Goal: Task Accomplishment & Management: Use online tool/utility

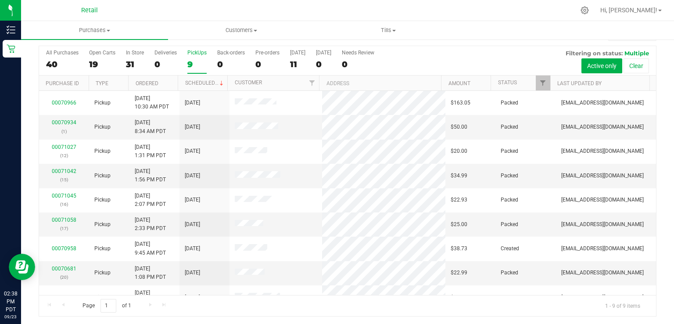
click at [190, 63] on div "9" at bounding box center [196, 64] width 19 height 10
click at [0, 0] on input "PickUps 9" at bounding box center [0, 0] width 0 height 0
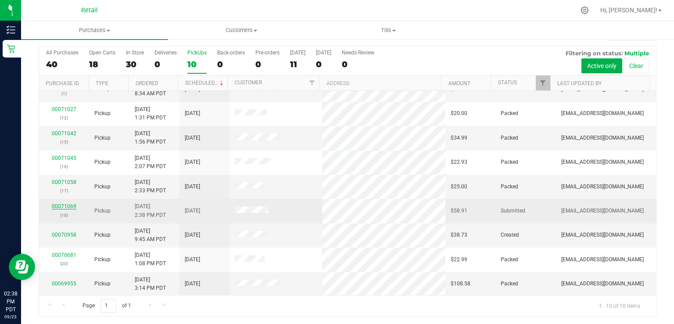
click at [65, 207] on link "00071069" at bounding box center [64, 206] width 25 height 6
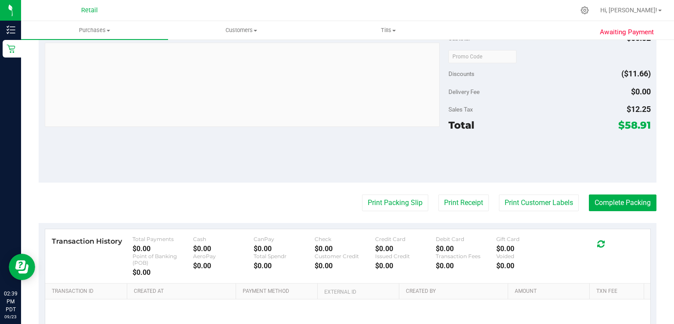
scroll to position [318, 0]
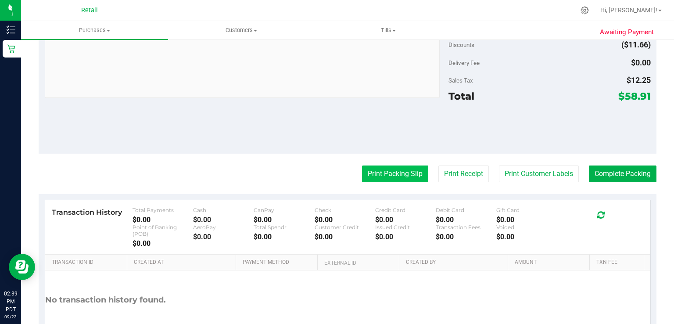
click at [383, 179] on button "Print Packing Slip" at bounding box center [395, 173] width 66 height 17
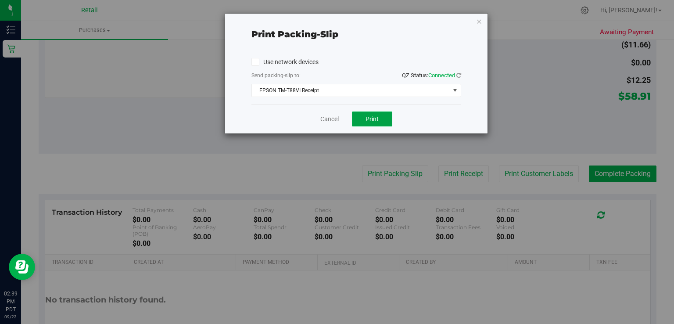
click at [379, 123] on button "Print" at bounding box center [372, 118] width 40 height 15
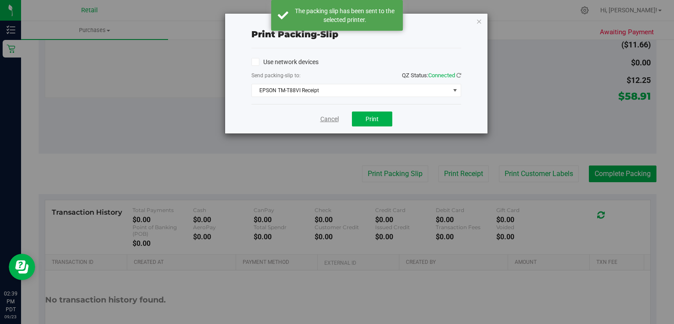
click at [323, 119] on link "Cancel" at bounding box center [329, 119] width 18 height 9
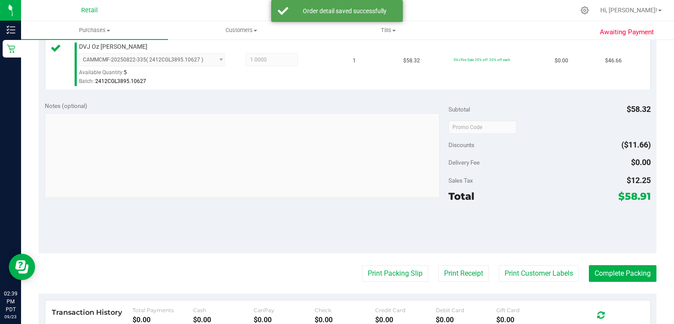
scroll to position [240, 0]
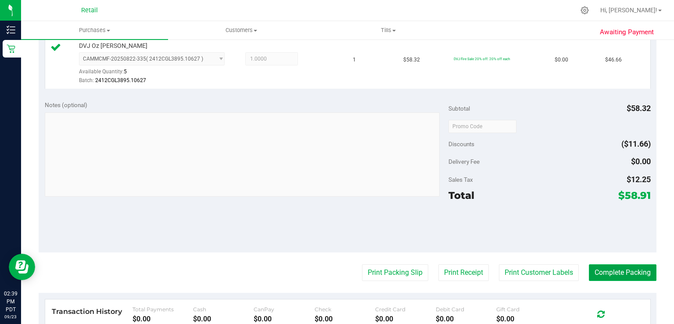
click at [604, 272] on button "Complete Packing" at bounding box center [623, 272] width 68 height 17
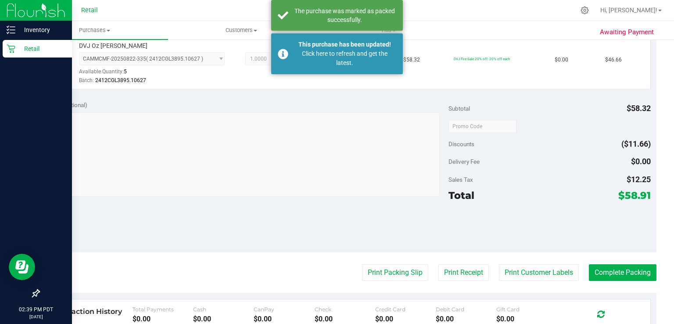
click at [6, 54] on div "Retail" at bounding box center [37, 49] width 69 height 18
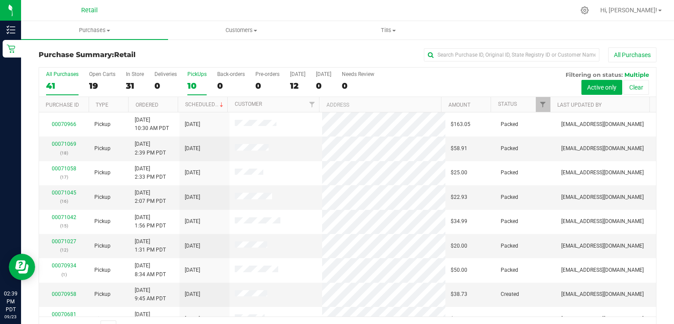
click at [191, 83] on div "10" at bounding box center [196, 86] width 19 height 10
click at [0, 0] on input "PickUps 10" at bounding box center [0, 0] width 0 height 0
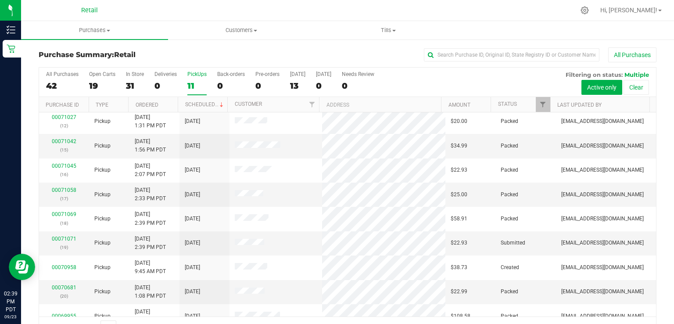
scroll to position [62, 0]
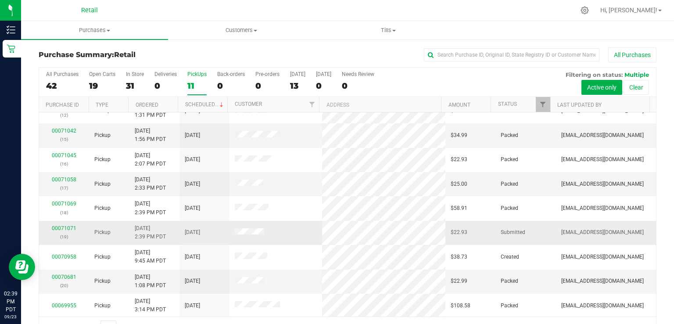
click at [71, 230] on div "00071071 (19)" at bounding box center [64, 232] width 40 height 17
click at [60, 228] on link "00071071" at bounding box center [64, 228] width 25 height 6
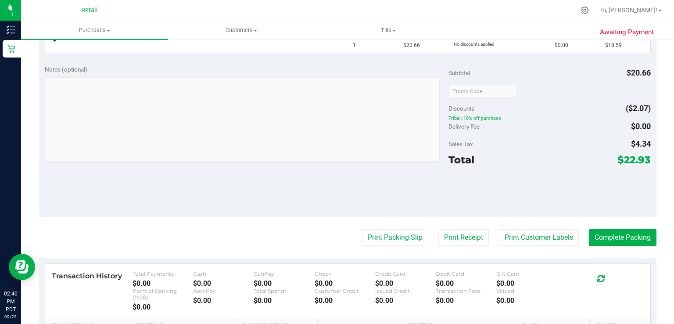
scroll to position [258, 0]
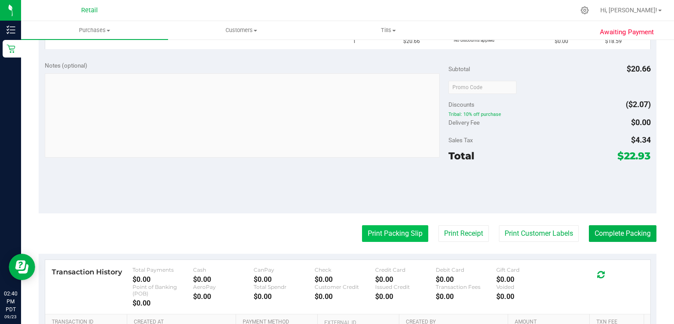
click at [405, 226] on button "Print Packing Slip" at bounding box center [395, 233] width 66 height 17
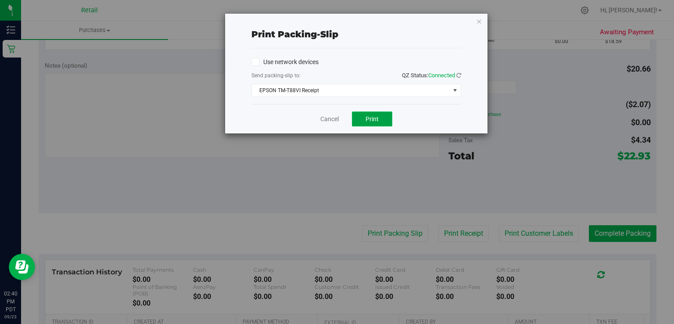
click at [376, 118] on span "Print" at bounding box center [372, 118] width 13 height 7
click at [327, 120] on link "Cancel" at bounding box center [329, 119] width 18 height 9
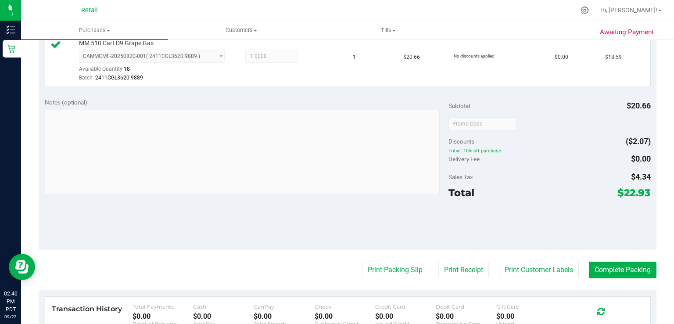
scroll to position [262, 0]
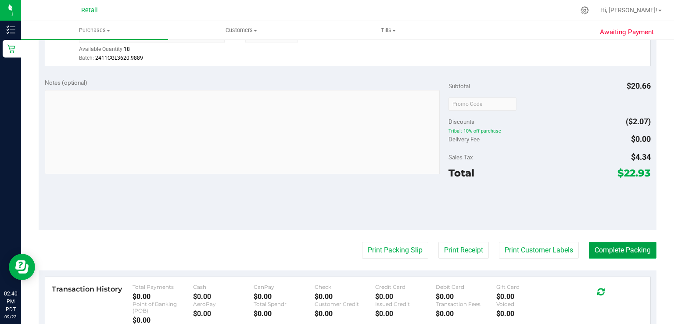
click at [636, 255] on button "Complete Packing" at bounding box center [623, 250] width 68 height 17
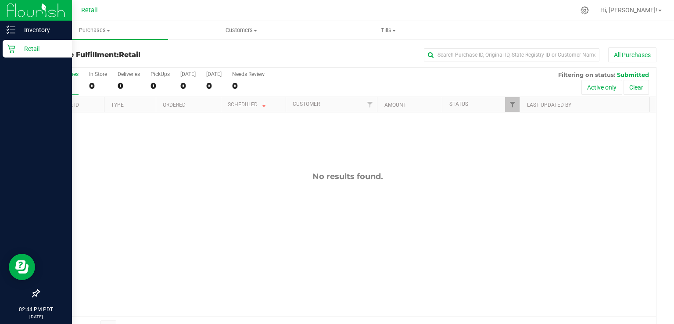
click at [15, 57] on div "Retail" at bounding box center [37, 49] width 69 height 18
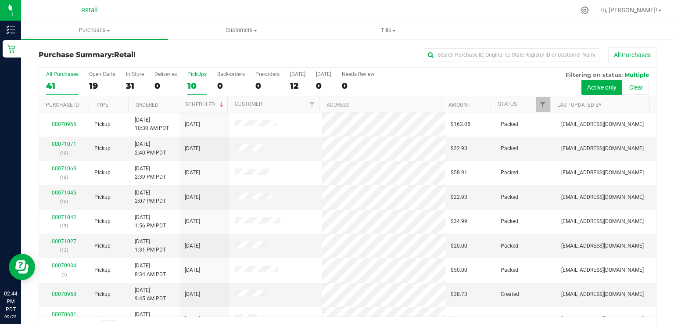
click at [189, 88] on div "10" at bounding box center [196, 86] width 19 height 10
click at [0, 0] on input "PickUps 10" at bounding box center [0, 0] width 0 height 0
click at [190, 78] on label "PickUps 10" at bounding box center [196, 83] width 19 height 24
click at [0, 0] on input "PickUps 10" at bounding box center [0, 0] width 0 height 0
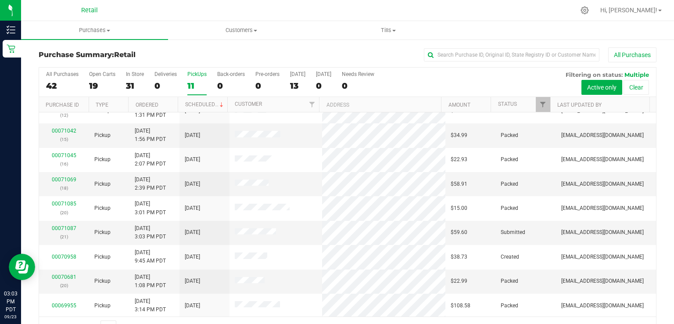
scroll to position [22, 0]
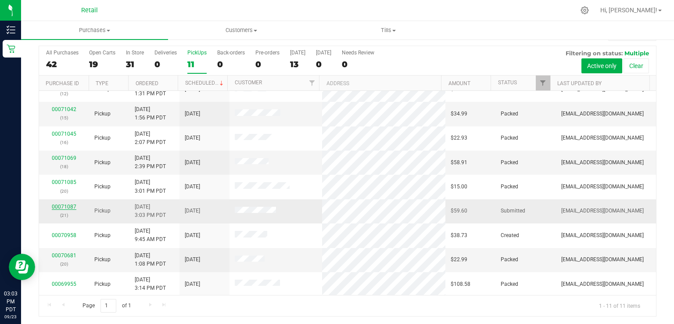
click at [63, 207] on link "00071087" at bounding box center [64, 207] width 25 height 6
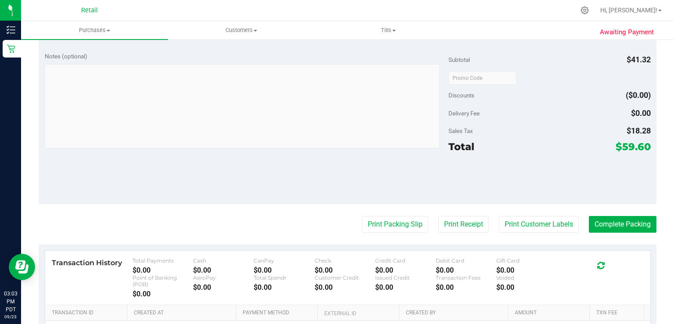
scroll to position [293, 0]
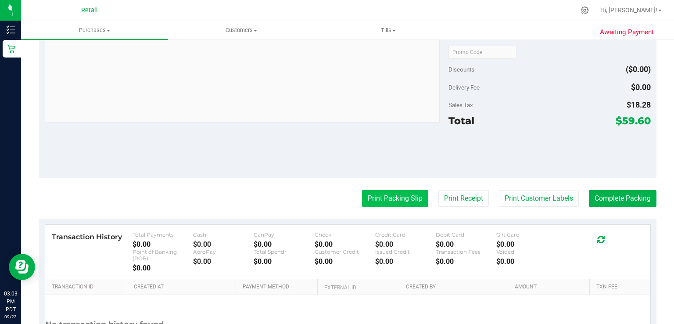
click at [383, 199] on button "Print Packing Slip" at bounding box center [395, 198] width 66 height 17
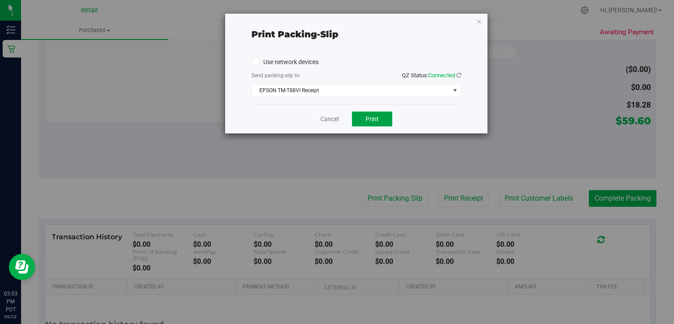
click at [385, 124] on button "Print" at bounding box center [372, 118] width 40 height 15
click at [326, 117] on link "Cancel" at bounding box center [329, 119] width 18 height 9
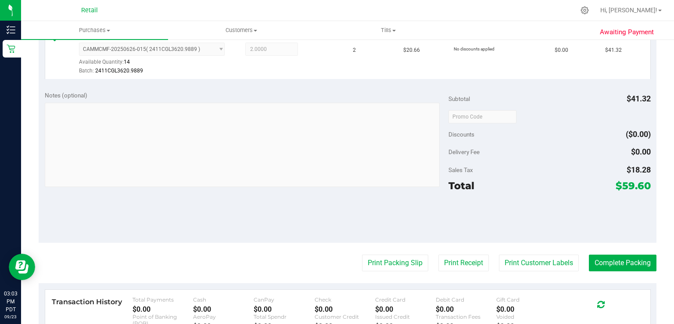
scroll to position [266, 0]
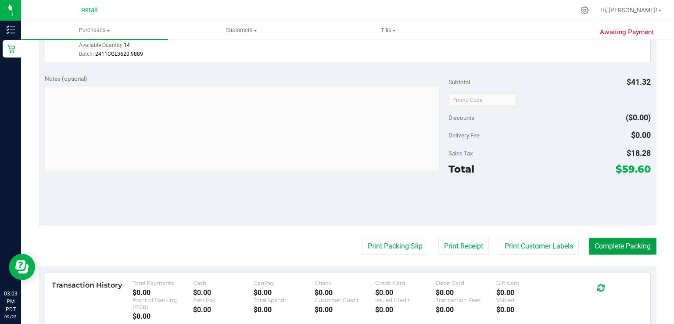
click at [617, 251] on button "Complete Packing" at bounding box center [623, 246] width 68 height 17
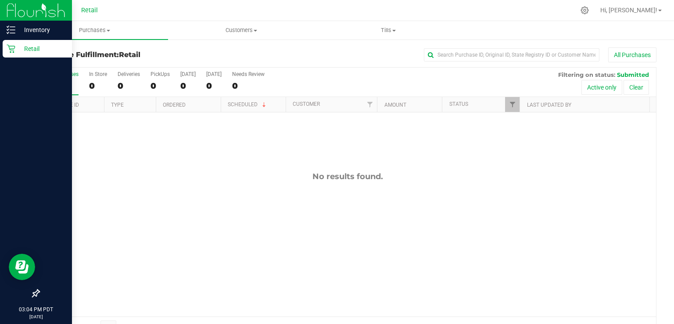
click at [14, 52] on icon at bounding box center [11, 49] width 8 height 8
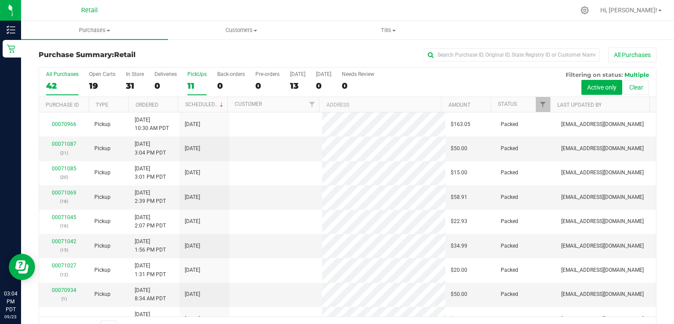
click at [193, 85] on div "11" at bounding box center [196, 86] width 19 height 10
click at [0, 0] on input "PickUps 11" at bounding box center [0, 0] width 0 height 0
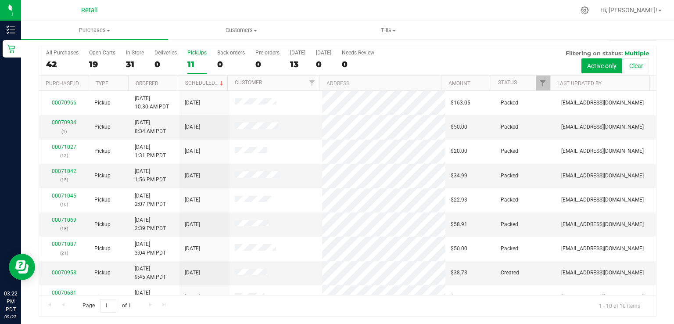
scroll to position [38, 0]
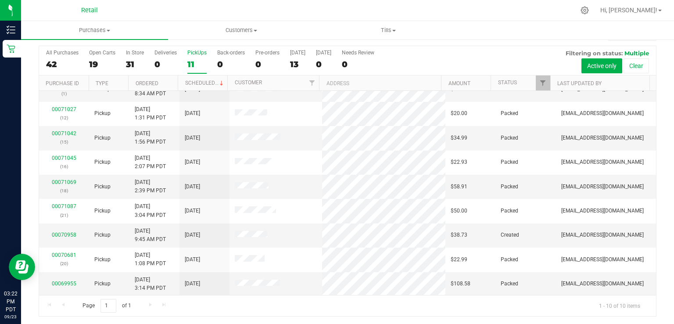
click at [199, 50] on div "PickUps" at bounding box center [196, 53] width 19 height 6
click at [0, 0] on input "PickUps 11" at bounding box center [0, 0] width 0 height 0
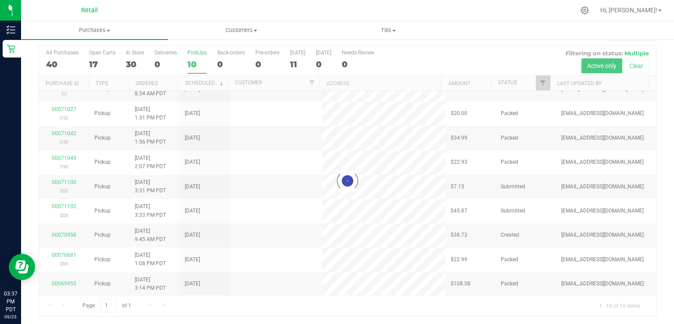
scroll to position [0, 0]
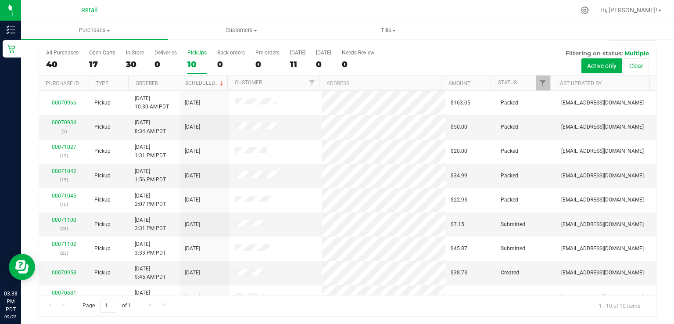
click at [202, 59] on div "10" at bounding box center [196, 64] width 19 height 10
click at [0, 0] on input "PickUps 10" at bounding box center [0, 0] width 0 height 0
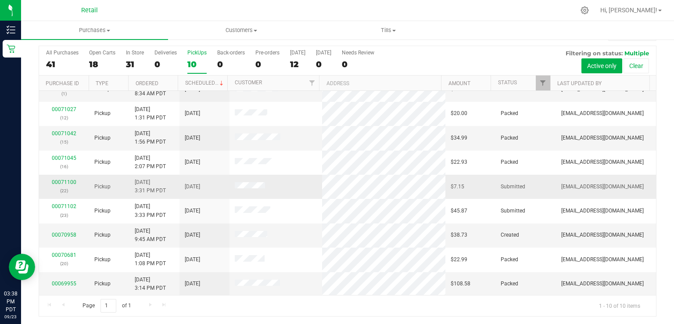
click at [60, 184] on div "00071100 (22)" at bounding box center [64, 186] width 40 height 17
click at [66, 181] on link "00071100" at bounding box center [64, 182] width 25 height 6
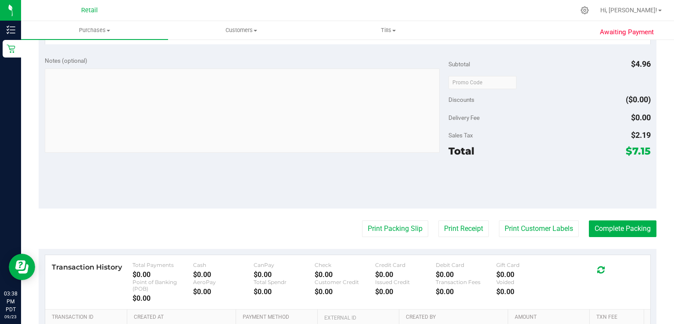
scroll to position [281, 0]
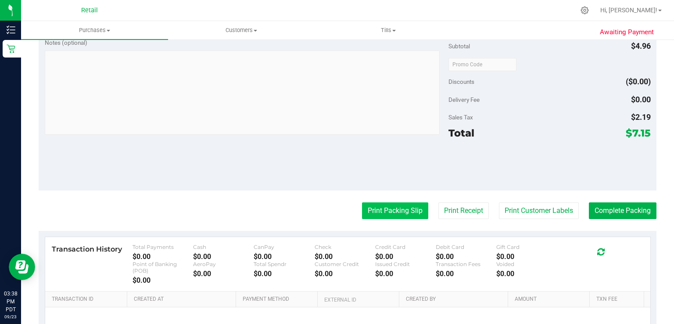
click at [381, 204] on button "Print Packing Slip" at bounding box center [395, 210] width 66 height 17
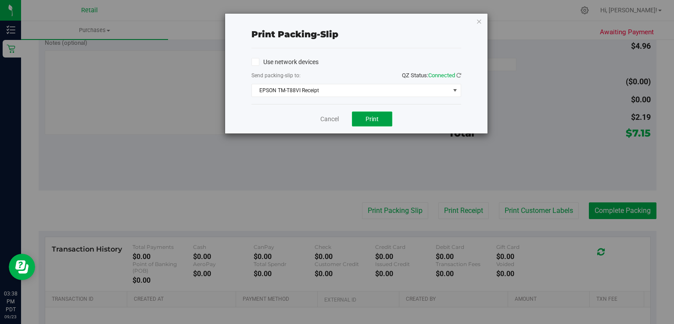
click at [372, 119] on span "Print" at bounding box center [372, 118] width 13 height 7
click at [332, 118] on link "Cancel" at bounding box center [329, 119] width 18 height 9
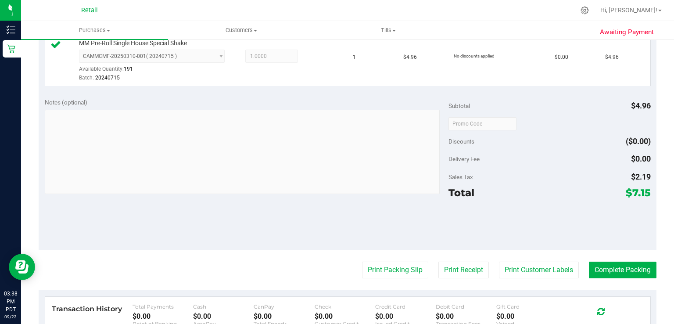
scroll to position [283, 0]
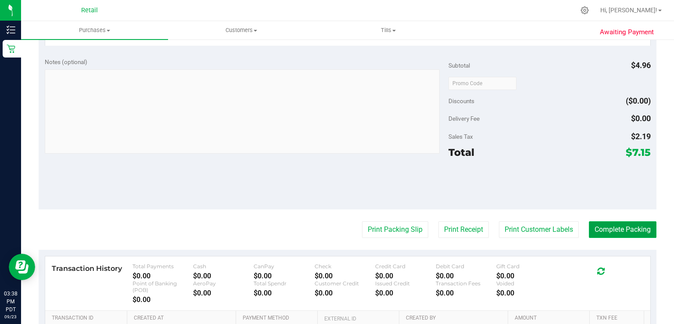
click at [625, 228] on button "Complete Packing" at bounding box center [623, 229] width 68 height 17
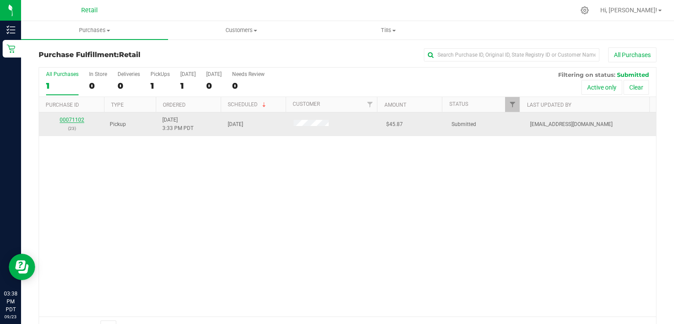
click at [64, 122] on link "00071102" at bounding box center [72, 120] width 25 height 6
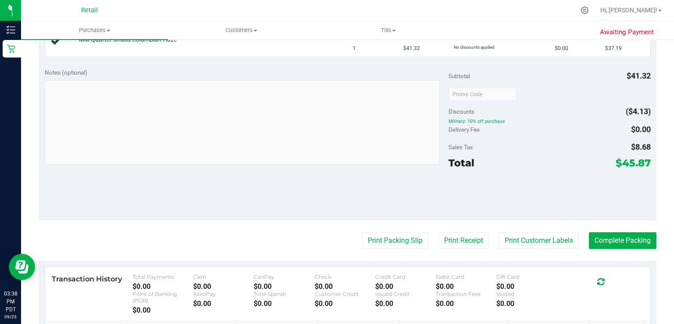
scroll to position [277, 0]
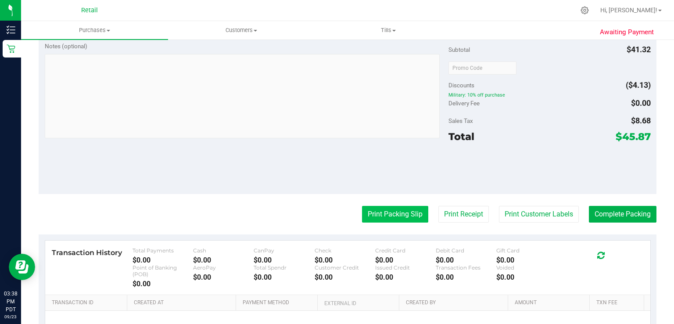
click at [369, 216] on button "Print Packing Slip" at bounding box center [395, 214] width 66 height 17
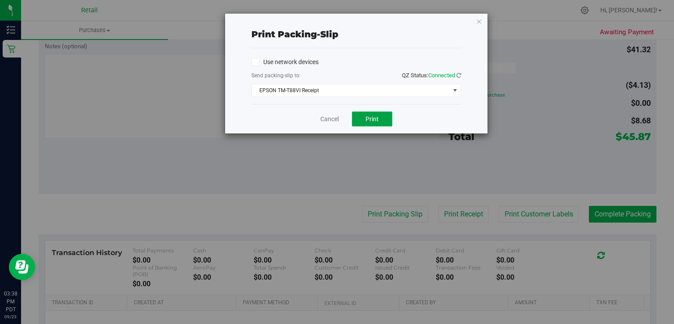
click at [370, 111] on button "Print" at bounding box center [372, 118] width 40 height 15
click at [327, 121] on link "Cancel" at bounding box center [329, 119] width 18 height 9
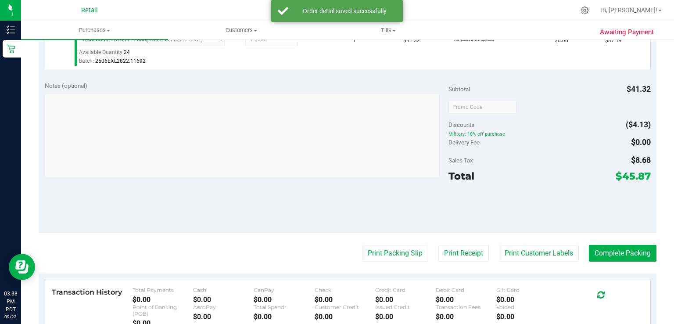
scroll to position [265, 0]
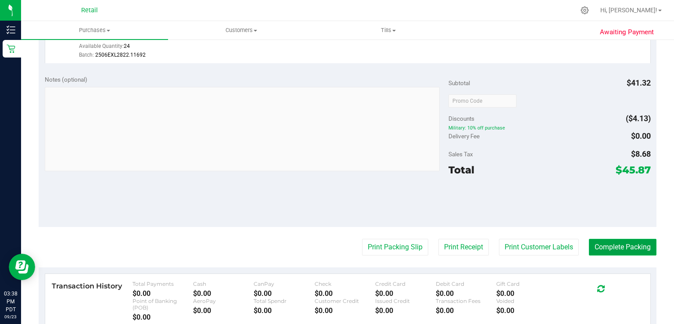
click at [639, 253] on button "Complete Packing" at bounding box center [623, 247] width 68 height 17
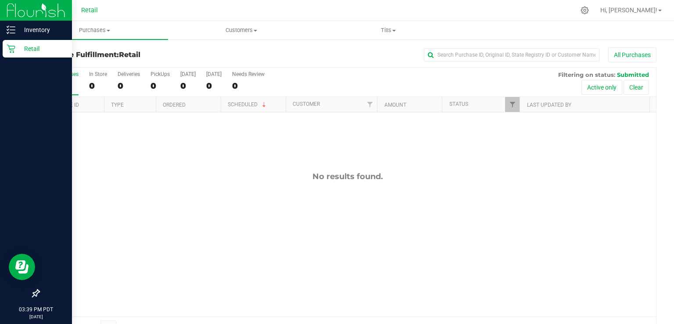
click at [3, 41] on div "Retail" at bounding box center [37, 49] width 69 height 18
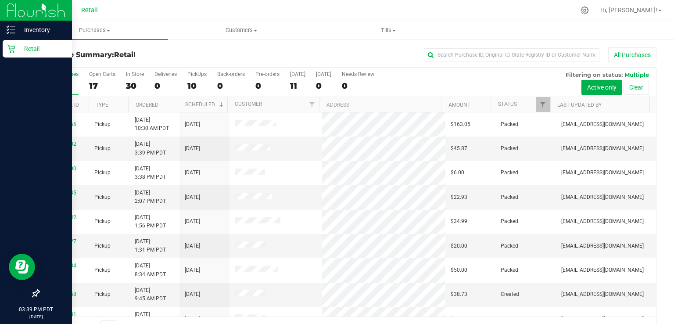
click at [42, 48] on p "Retail" at bounding box center [41, 48] width 53 height 11
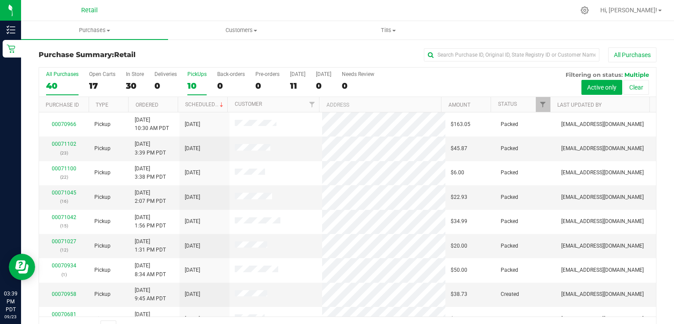
click at [190, 86] on div "10" at bounding box center [196, 86] width 19 height 10
click at [0, 0] on input "PickUps 10" at bounding box center [0, 0] width 0 height 0
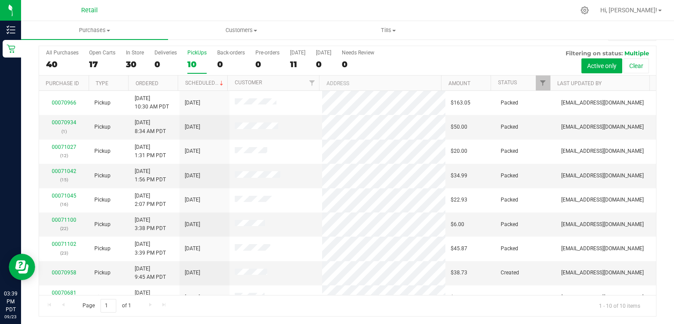
click at [189, 64] on div "10" at bounding box center [196, 64] width 19 height 10
click at [0, 0] on input "PickUps 10" at bounding box center [0, 0] width 0 height 0
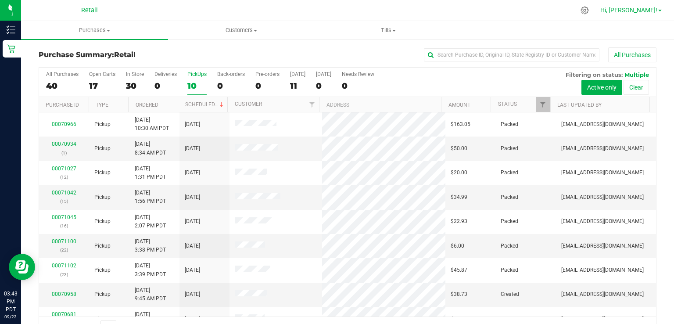
click at [660, 11] on span at bounding box center [660, 11] width 4 height 2
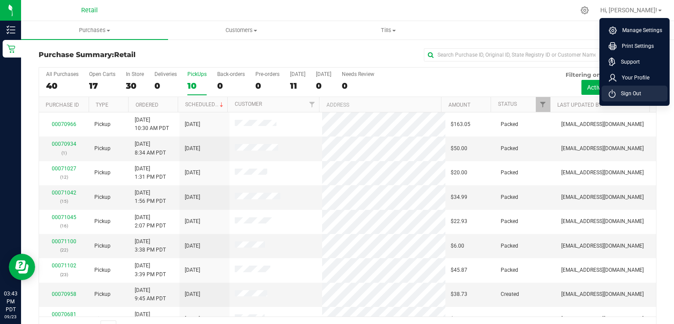
click at [651, 90] on li "Sign Out" at bounding box center [635, 94] width 66 height 16
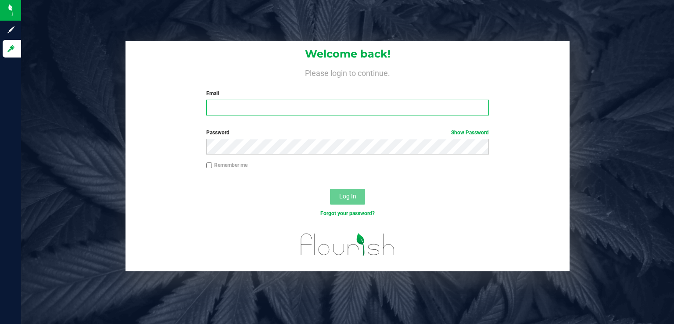
click at [229, 109] on input "Email" at bounding box center [347, 108] width 283 height 16
type input "[EMAIL_ADDRESS][DOMAIN_NAME]"
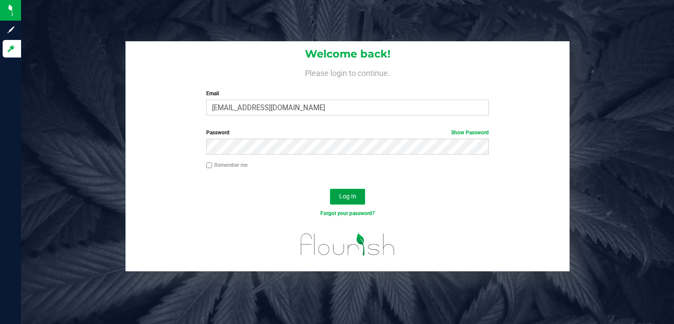
click at [346, 196] on span "Log In" at bounding box center [347, 196] width 17 height 7
